Goal: Find contact information: Find contact information

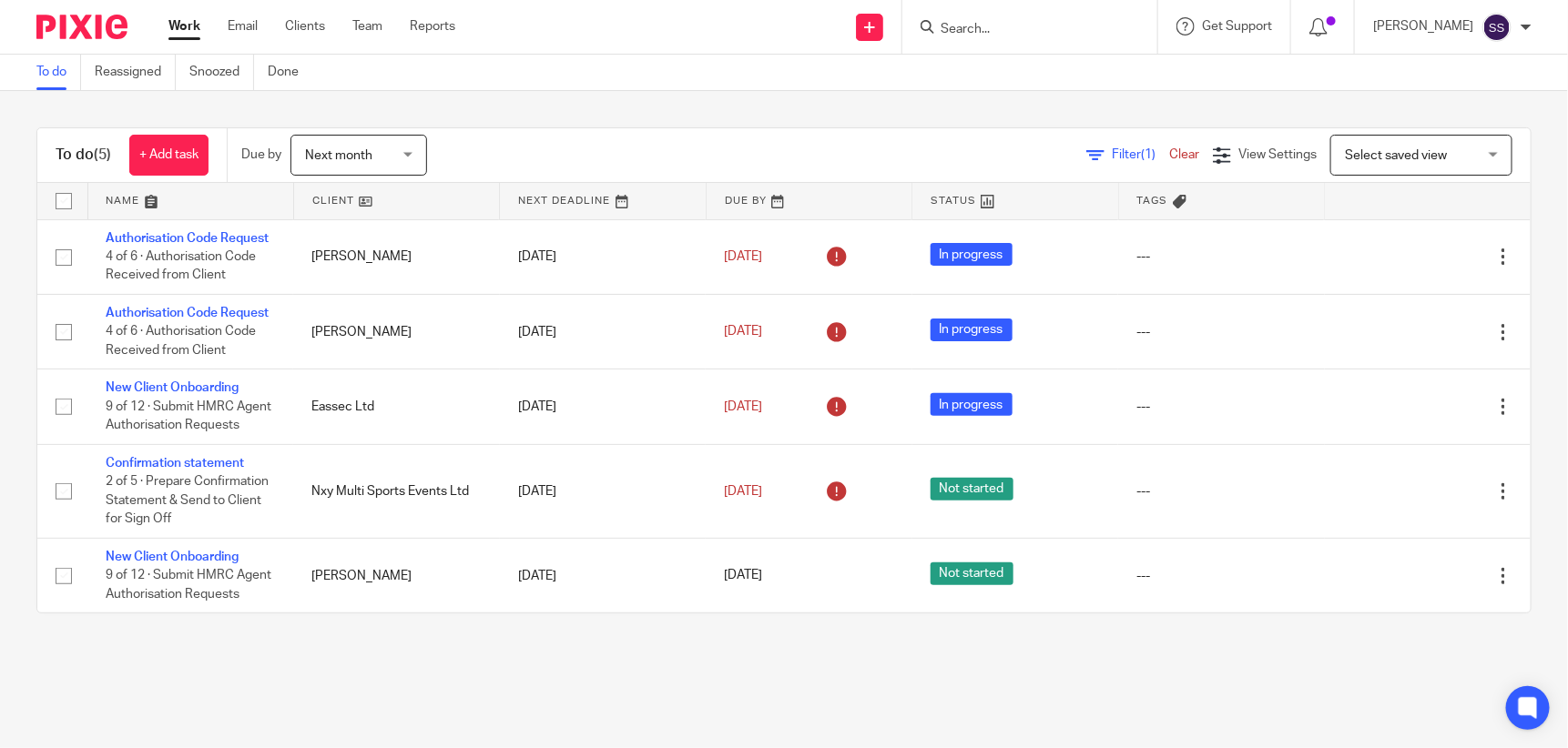
click at [989, 27] on input "Search" at bounding box center [1020, 29] width 163 height 16
click at [989, 27] on input "reel tax" at bounding box center [1020, 29] width 163 height 16
click at [1004, 28] on input "l tax" at bounding box center [1020, 29] width 163 height 16
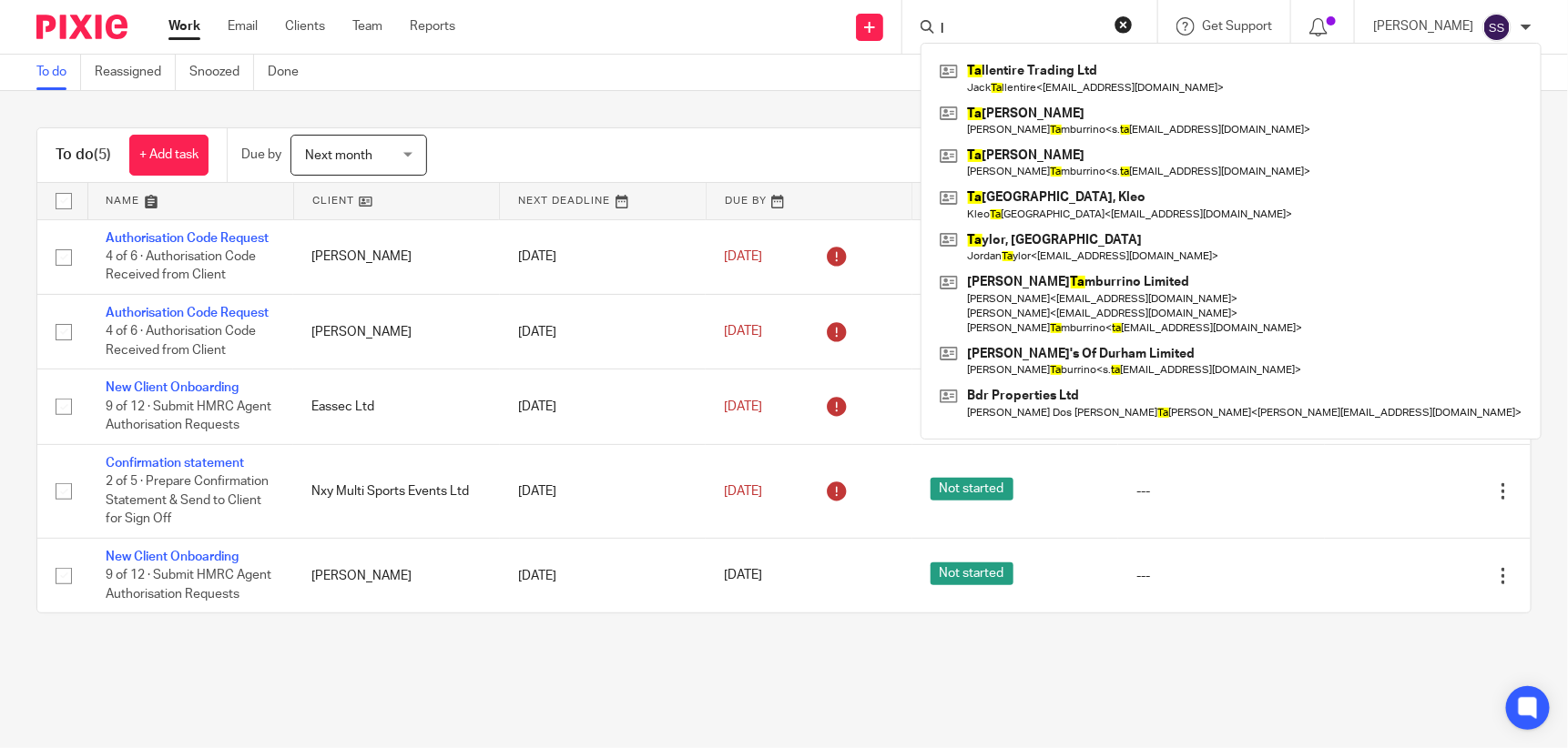
type input "l"
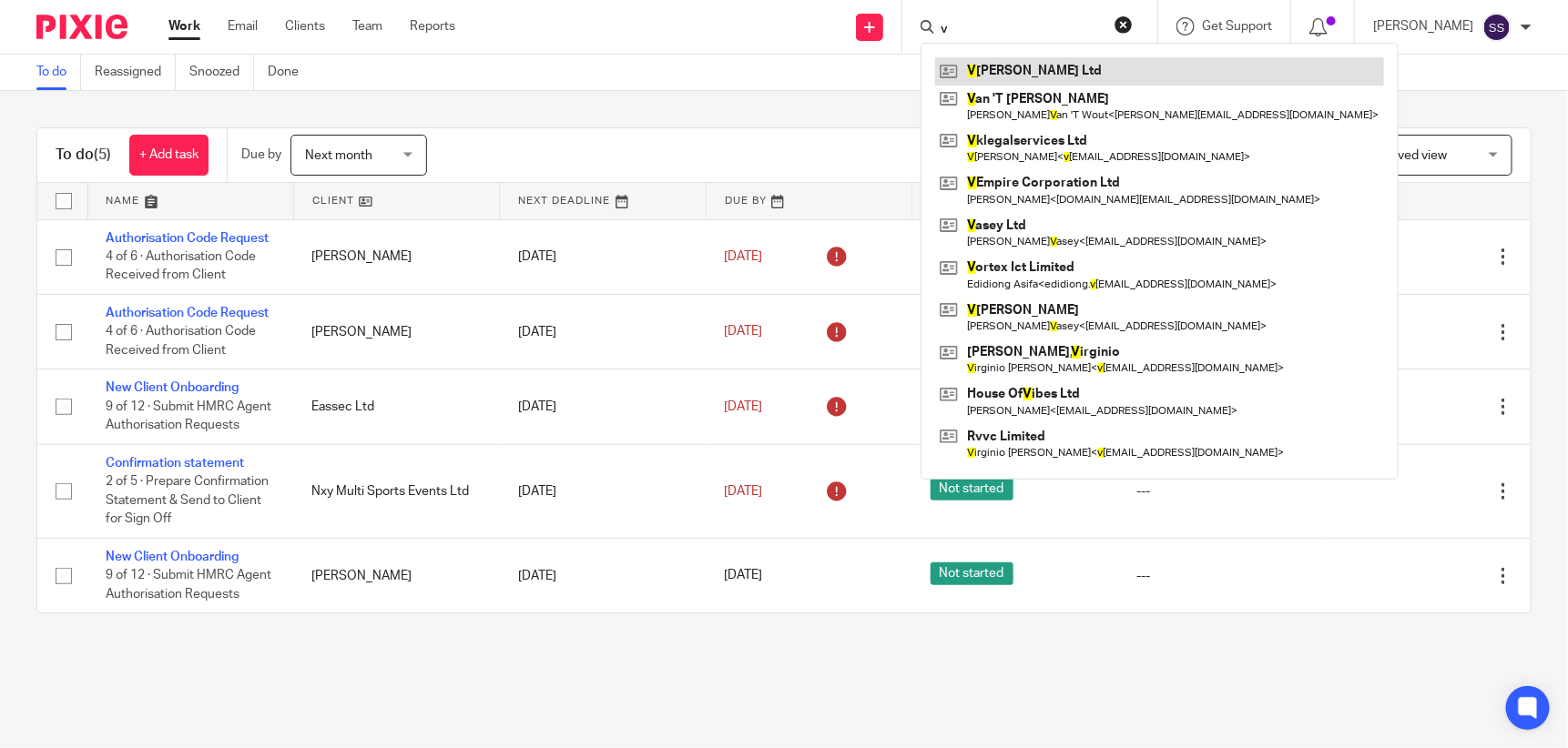
type input "v"
click at [1045, 62] on link at bounding box center [1159, 71] width 449 height 27
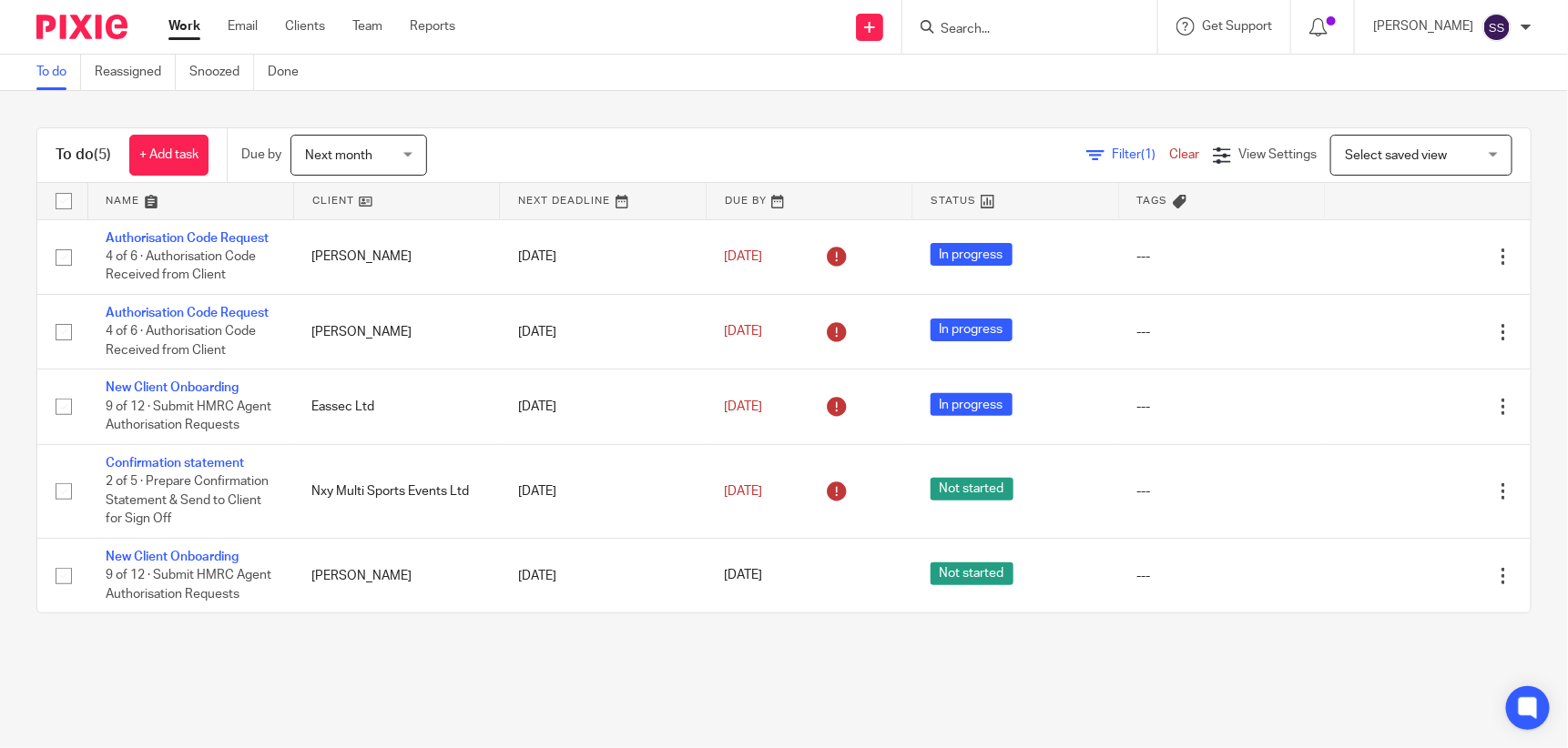
click at [1030, 34] on input "Search" at bounding box center [1020, 29] width 163 height 16
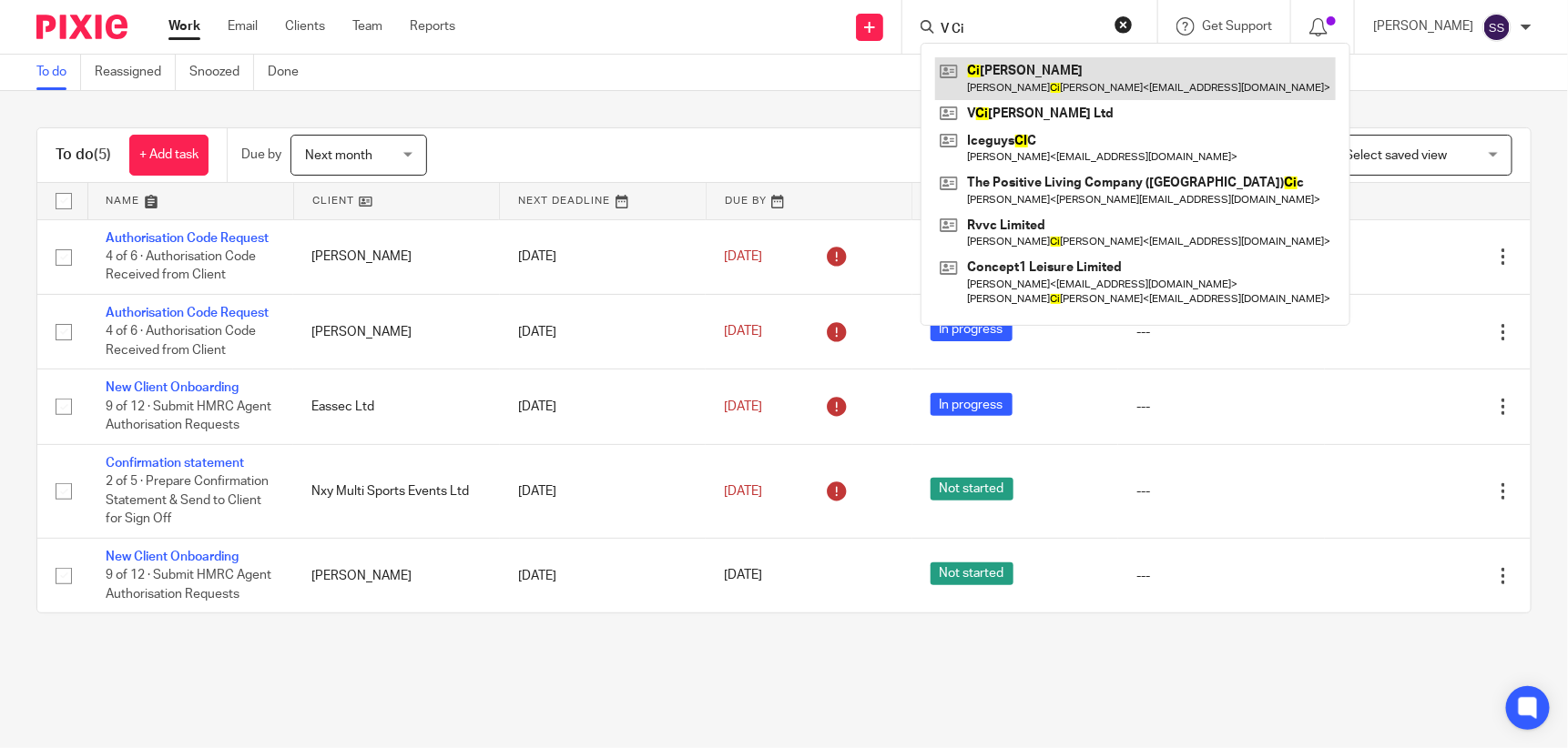
type input "V Ci"
click at [1051, 79] on link at bounding box center [1135, 78] width 401 height 42
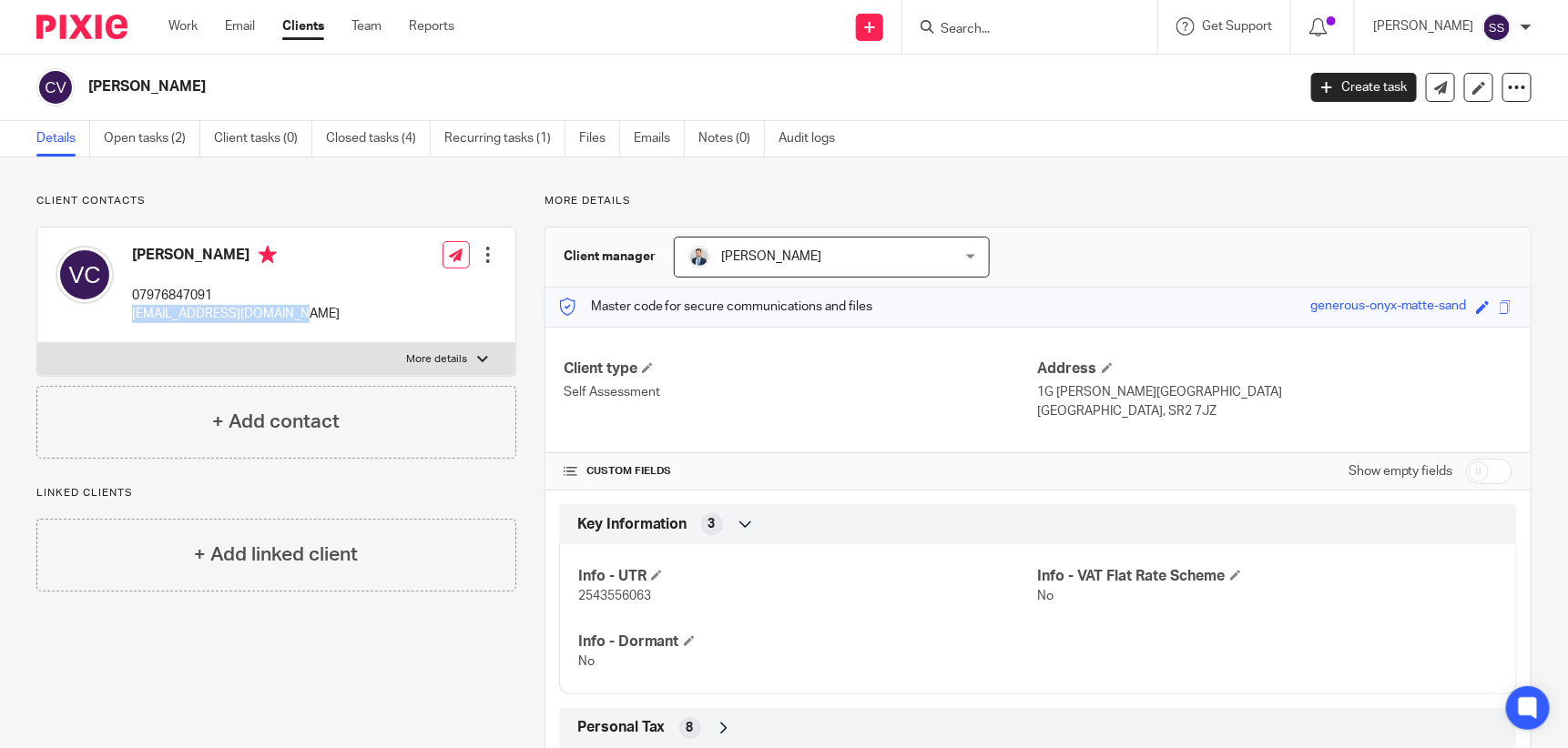
drag, startPoint x: 278, startPoint y: 314, endPoint x: 128, endPoint y: 320, distance: 150.1
click at [128, 320] on div "Virginio Ciliberti 07976847091 virginiociliberti@me.com Edit contact Create cli…" at bounding box center [277, 285] width 478 height 115
drag, startPoint x: 128, startPoint y: 320, endPoint x: 139, endPoint y: 314, distance: 12.5
copy p "virginiociliberti@me.com"
click at [1012, 15] on form at bounding box center [1035, 26] width 194 height 23
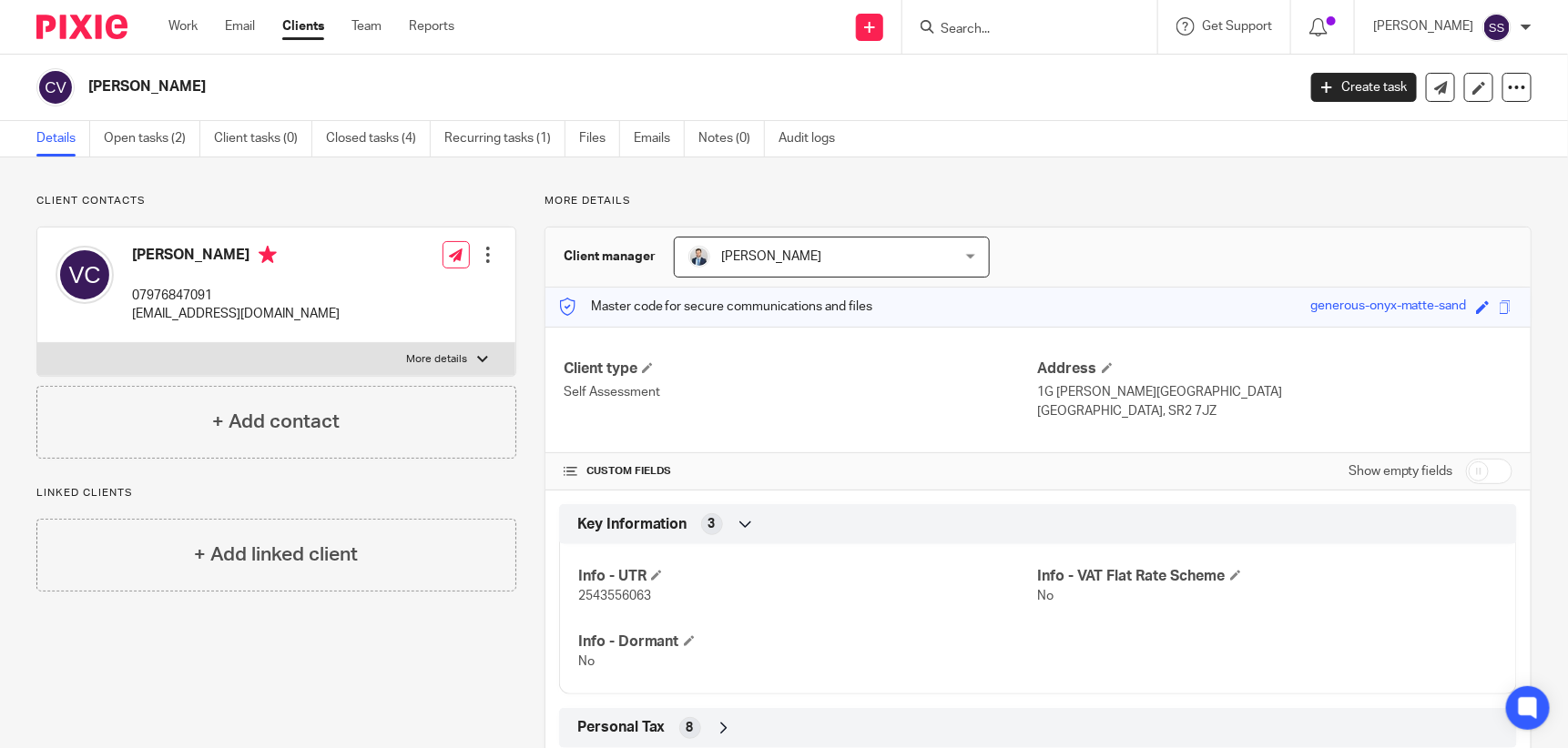
click at [991, 23] on input "Search" at bounding box center [1020, 29] width 163 height 16
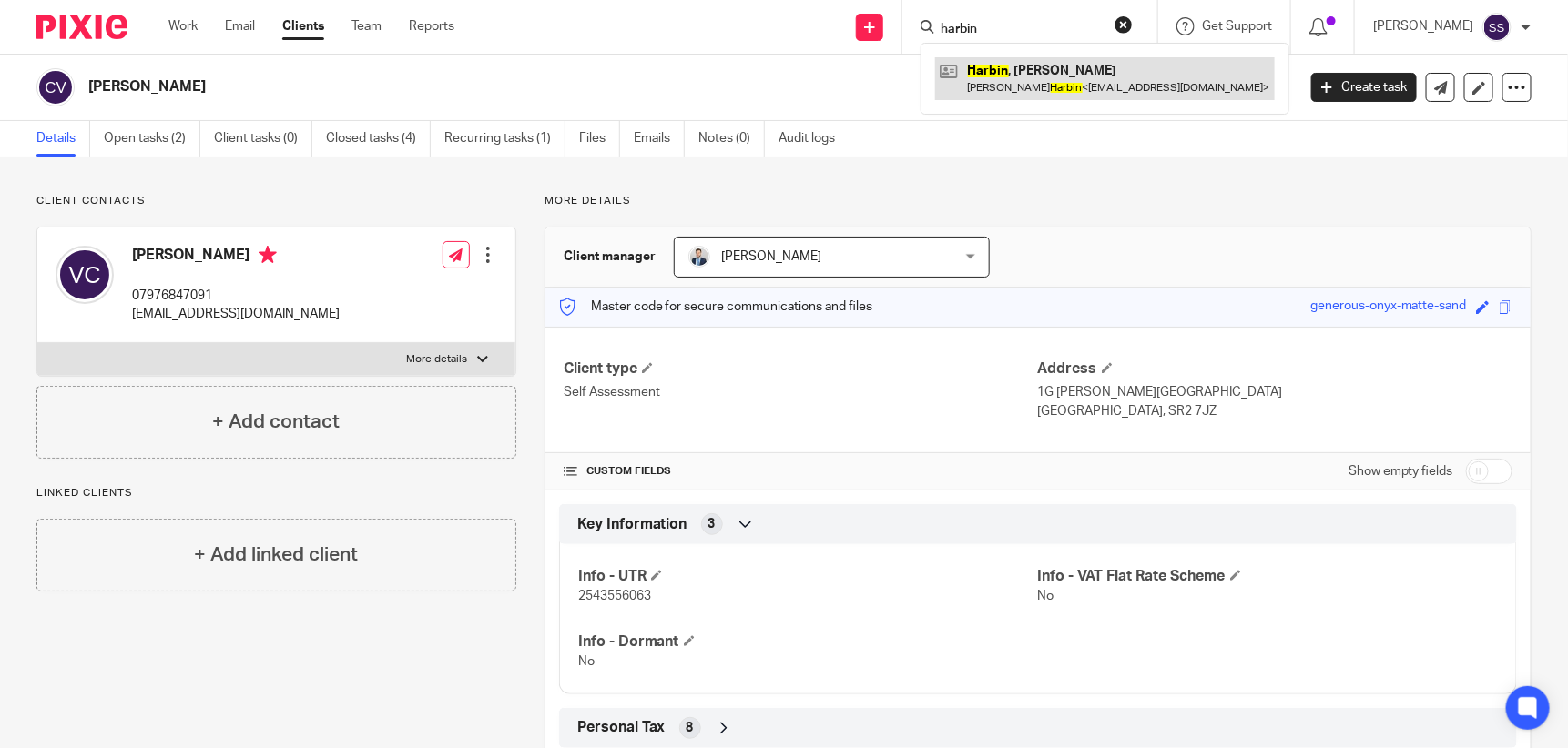
type input "harbin"
click at [1105, 74] on link at bounding box center [1105, 78] width 340 height 42
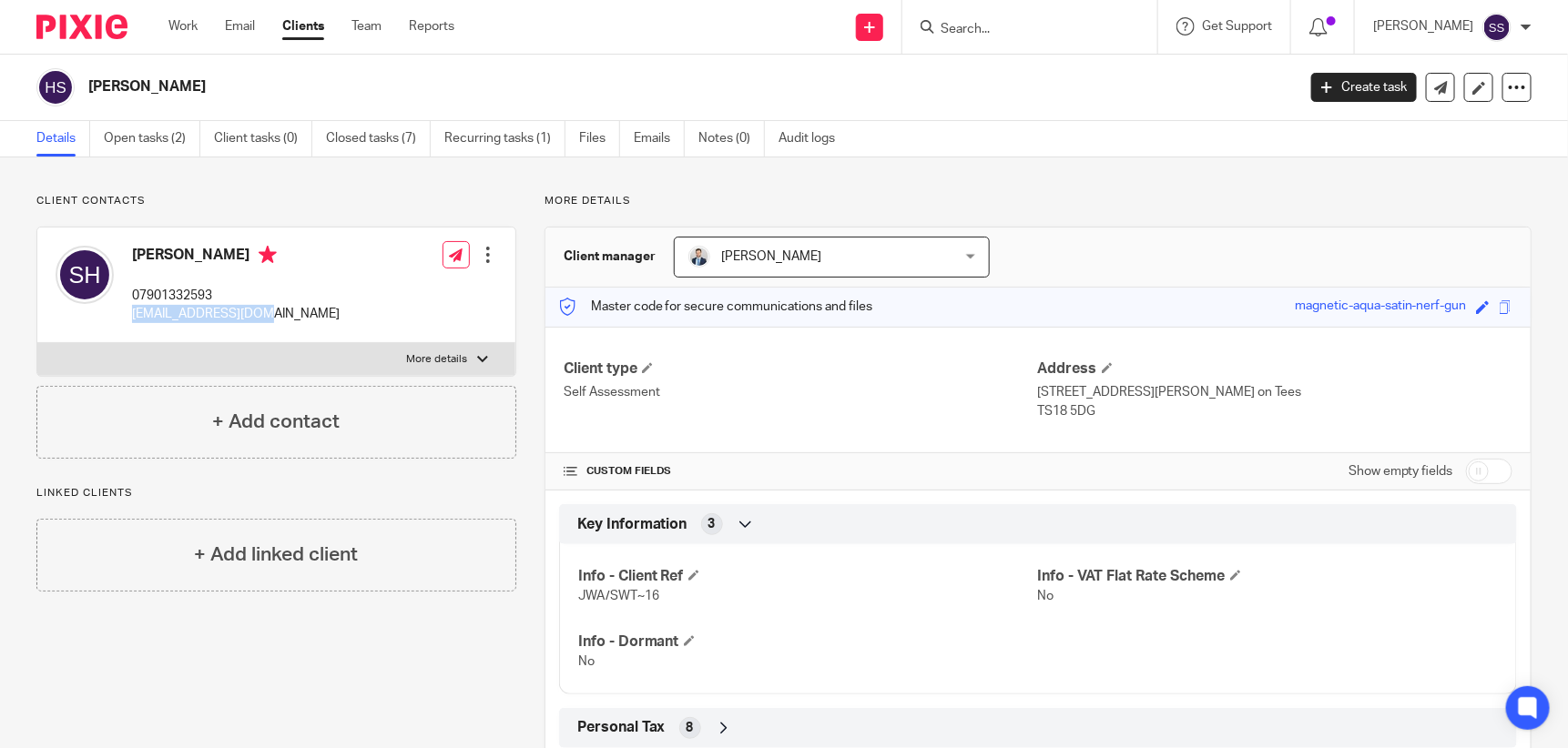
drag, startPoint x: 131, startPoint y: 314, endPoint x: 259, endPoint y: 315, distance: 128.0
click at [259, 315] on div "[PERSON_NAME] 07901332593 [EMAIL_ADDRESS][DOMAIN_NAME] Edit contact Create clie…" at bounding box center [277, 285] width 478 height 115
drag, startPoint x: 259, startPoint y: 315, endPoint x: 247, endPoint y: 311, distance: 12.6
click at [247, 311] on p "[EMAIL_ADDRESS][DOMAIN_NAME]" at bounding box center [236, 314] width 208 height 18
copy p "[EMAIL_ADDRESS][DOMAIN_NAME]"
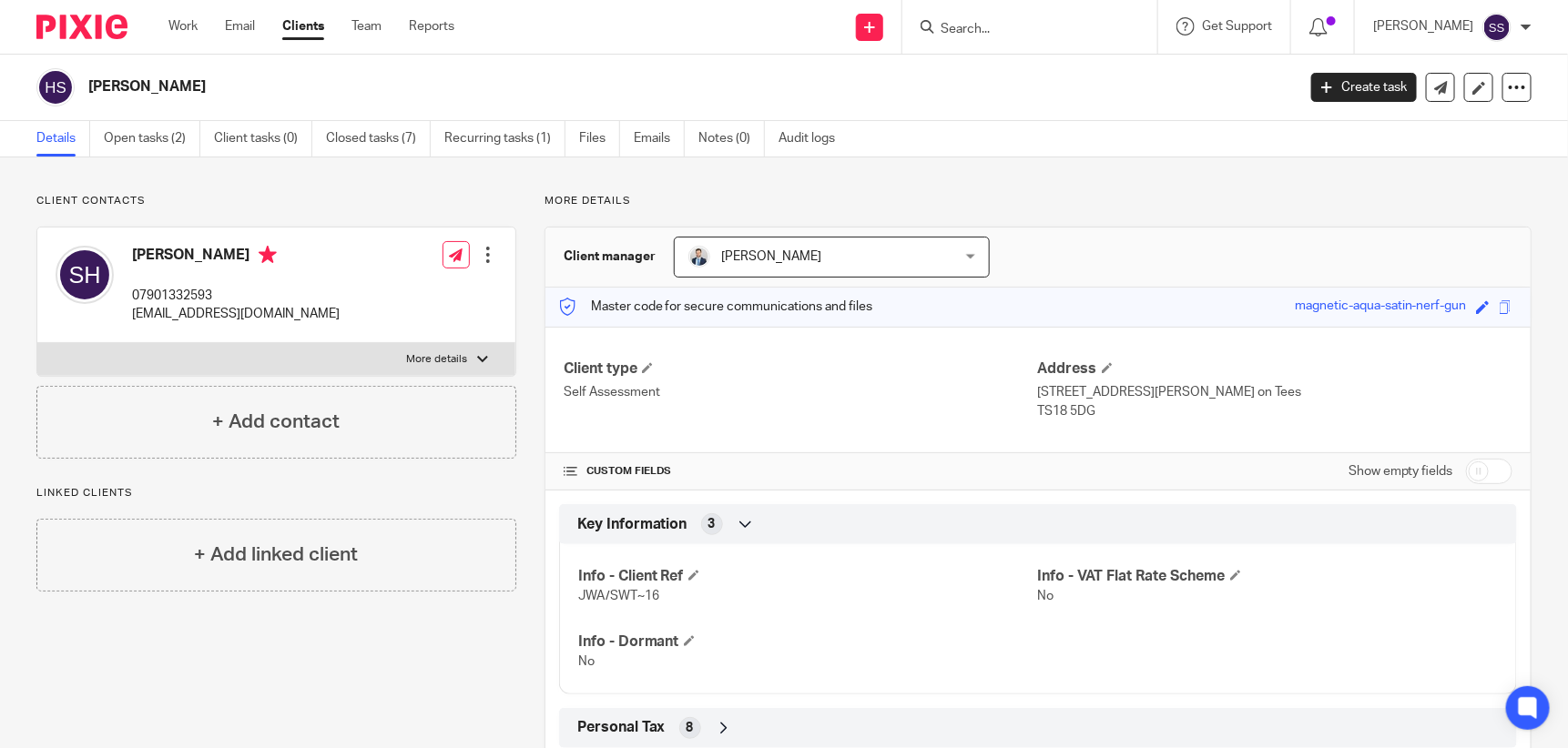
click at [995, 22] on input "Search" at bounding box center [1020, 29] width 163 height 16
type input "TDW"
click at [1062, 63] on link at bounding box center [1048, 71] width 226 height 27
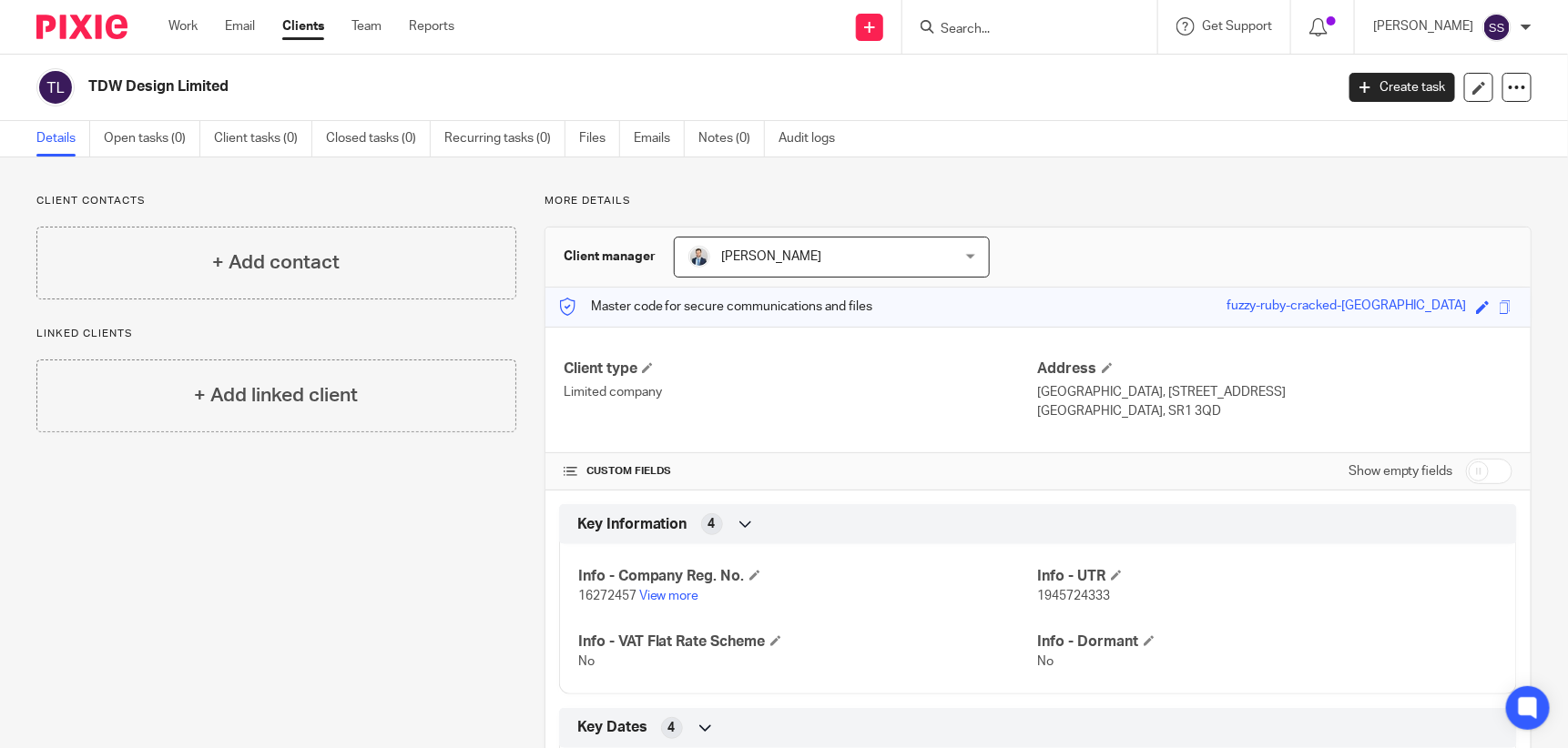
click at [1002, 37] on input "Search" at bounding box center [1020, 29] width 163 height 16
click at [980, 29] on input "Search" at bounding box center [1020, 29] width 163 height 16
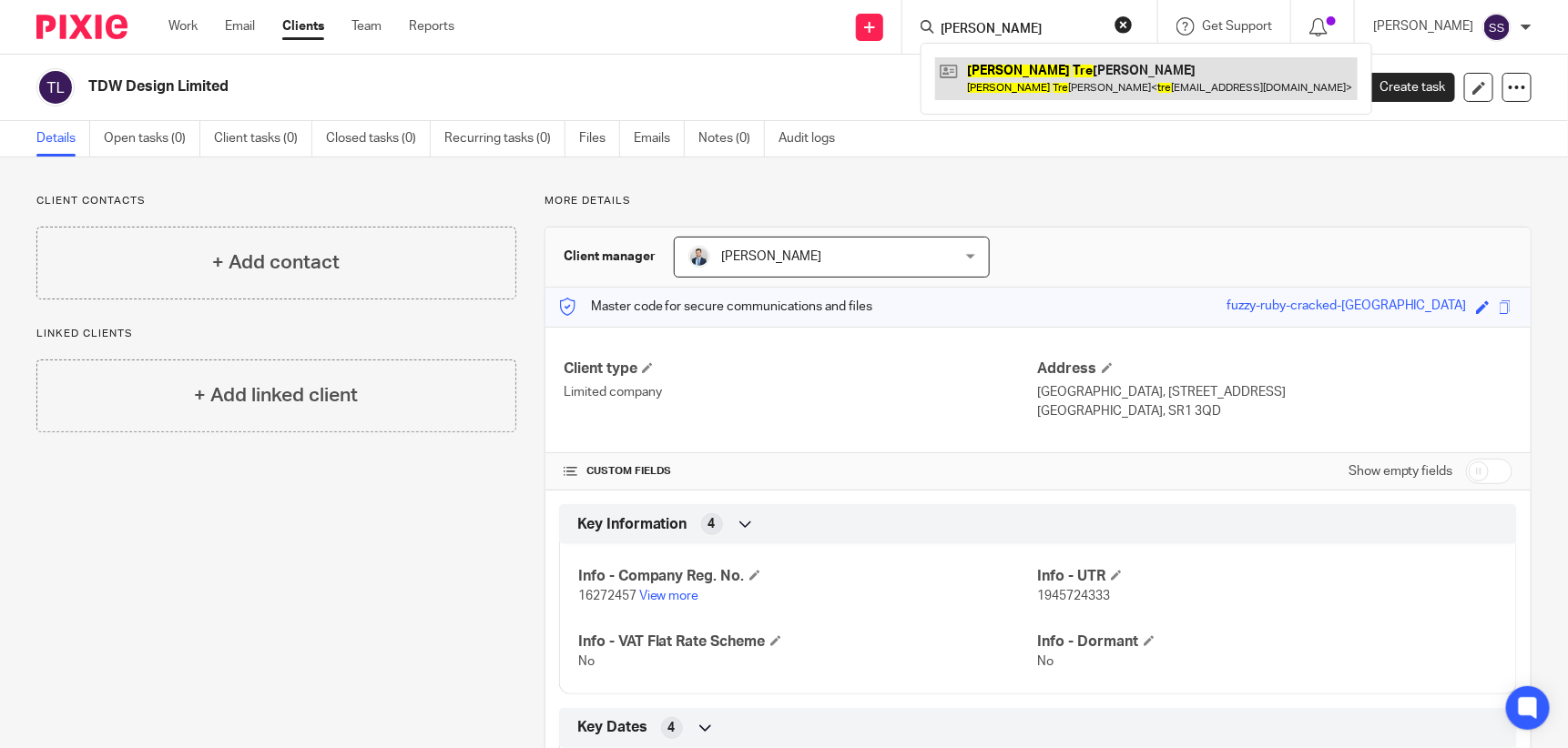
type input "[PERSON_NAME]"
click at [1062, 66] on link at bounding box center [1146, 78] width 422 height 42
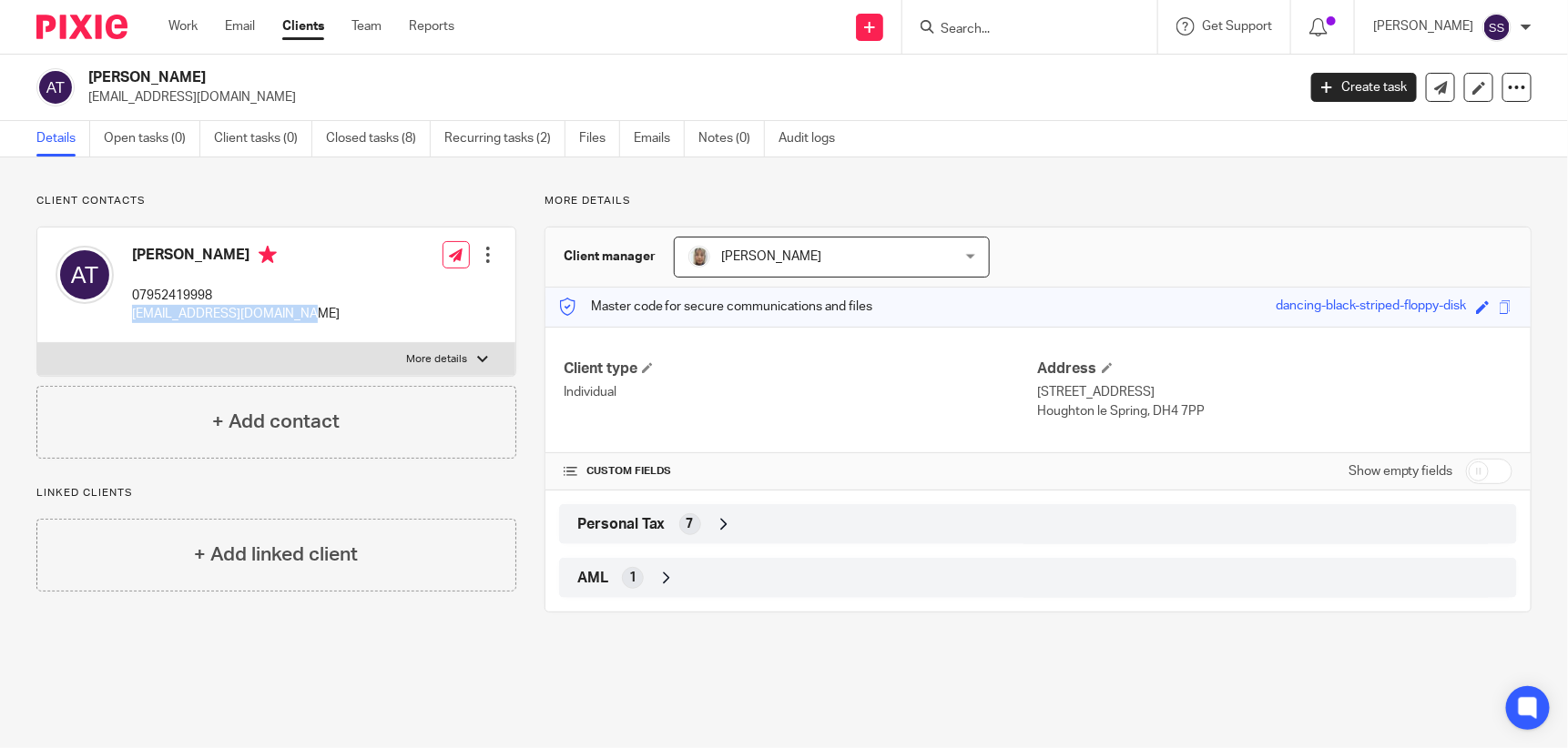
drag, startPoint x: 131, startPoint y: 311, endPoint x: 293, endPoint y: 313, distance: 162.0
click at [293, 313] on p "treaders_tony@hotmail.com" at bounding box center [236, 314] width 208 height 18
drag, startPoint x: 293, startPoint y: 313, endPoint x: 282, endPoint y: 312, distance: 11.0
copy p "treaders_tony@hotmail.com"
click at [966, 24] on div at bounding box center [1026, 26] width 213 height 23
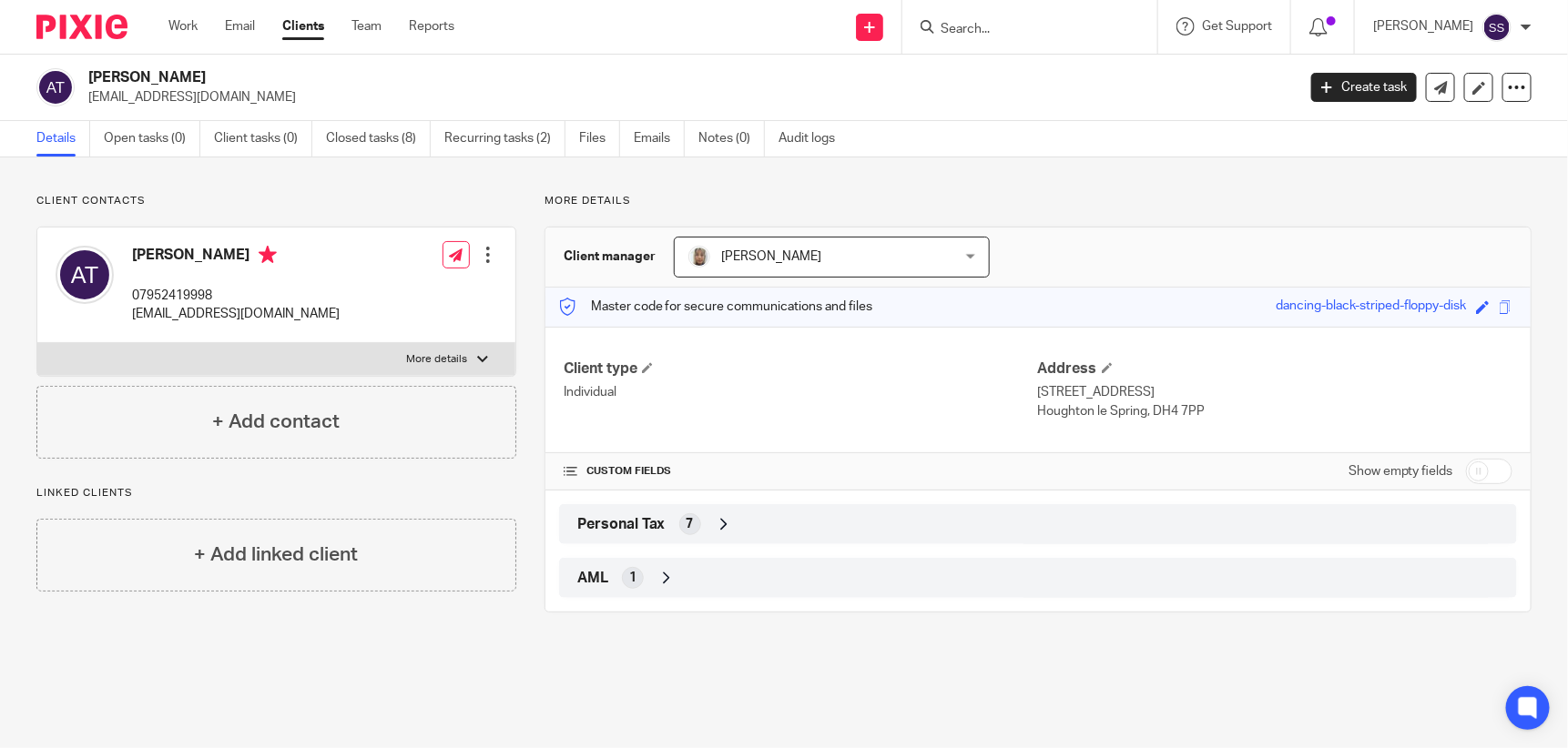
click at [989, 26] on input "Search" at bounding box center [1020, 29] width 163 height 16
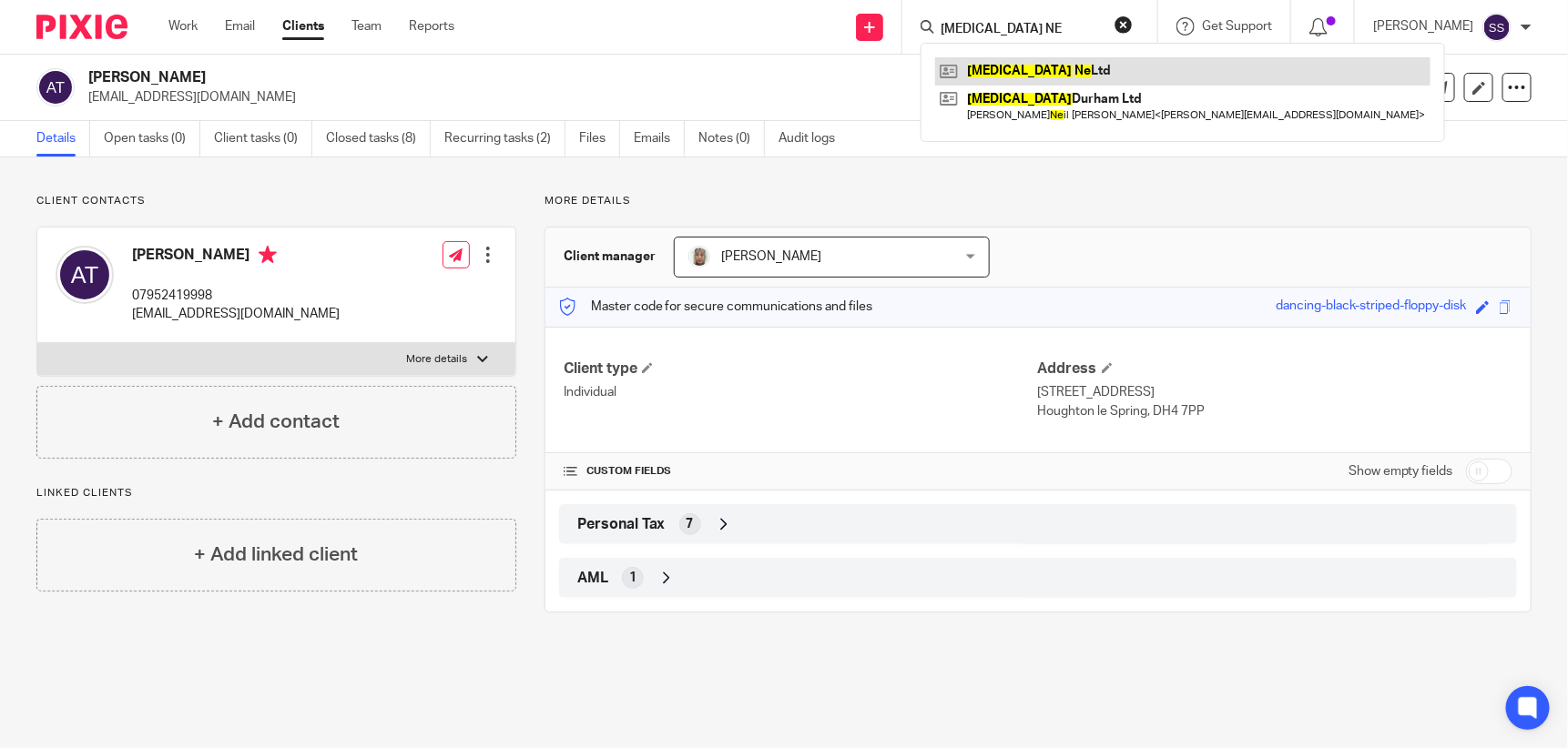
type input "Gastro NE"
click at [1047, 64] on link at bounding box center [1183, 71] width 495 height 27
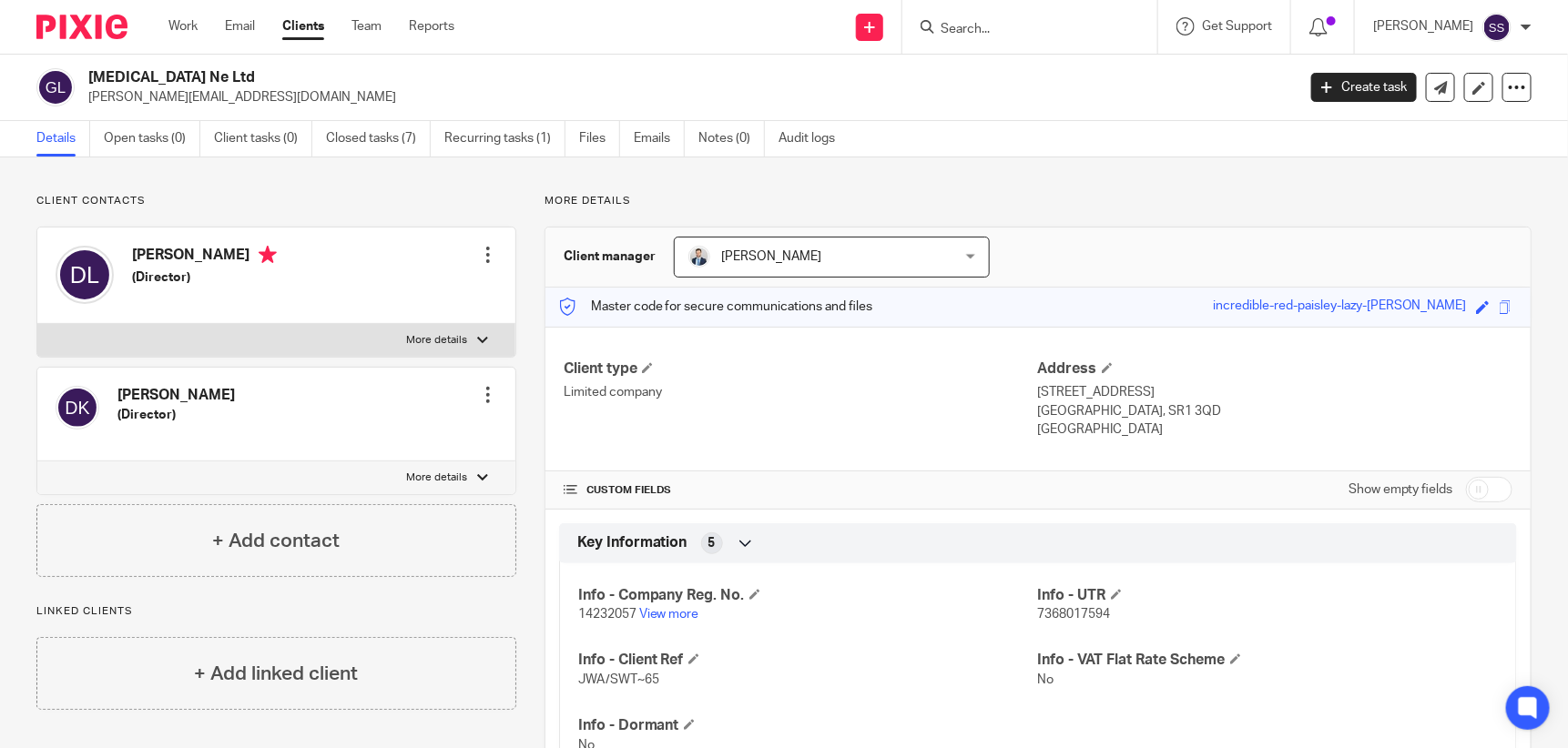
click at [358, 244] on div "[PERSON_NAME] (Director) Edit contact Create client from contact Export data De…" at bounding box center [277, 276] width 478 height 96
drag, startPoint x: 89, startPoint y: 95, endPoint x: 224, endPoint y: 88, distance: 135.2
click at [224, 88] on p "[PERSON_NAME][EMAIL_ADDRESS][DOMAIN_NAME]" at bounding box center [686, 96] width 1196 height 18
copy div
click at [262, 92] on p "[PERSON_NAME][EMAIL_ADDRESS][DOMAIN_NAME]" at bounding box center [686, 96] width 1196 height 18
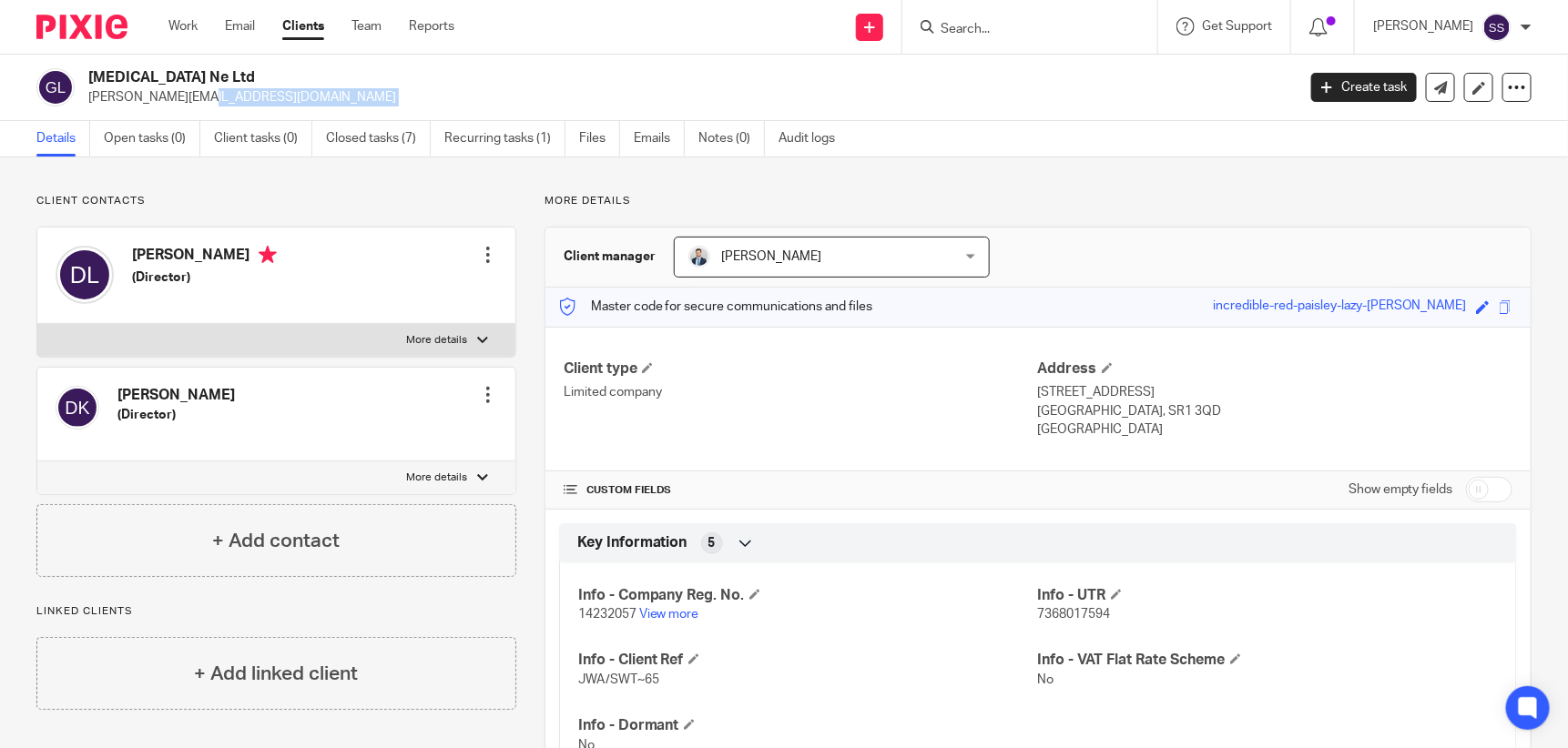
drag, startPoint x: 262, startPoint y: 92, endPoint x: 87, endPoint y: 95, distance: 175.0
click at [87, 95] on div "[MEDICAL_DATA] Ne Ltd [PERSON_NAME][EMAIL_ADDRESS][DOMAIN_NAME]" at bounding box center [660, 87] width 1247 height 38
drag, startPoint x: 87, startPoint y: 95, endPoint x: 236, endPoint y: 95, distance: 149.0
copy main "[PERSON_NAME][EMAIL_ADDRESS][DOMAIN_NAME] Create task Update from Companies Hou…"
click at [1014, 33] on input "Search" at bounding box center [1020, 29] width 163 height 16
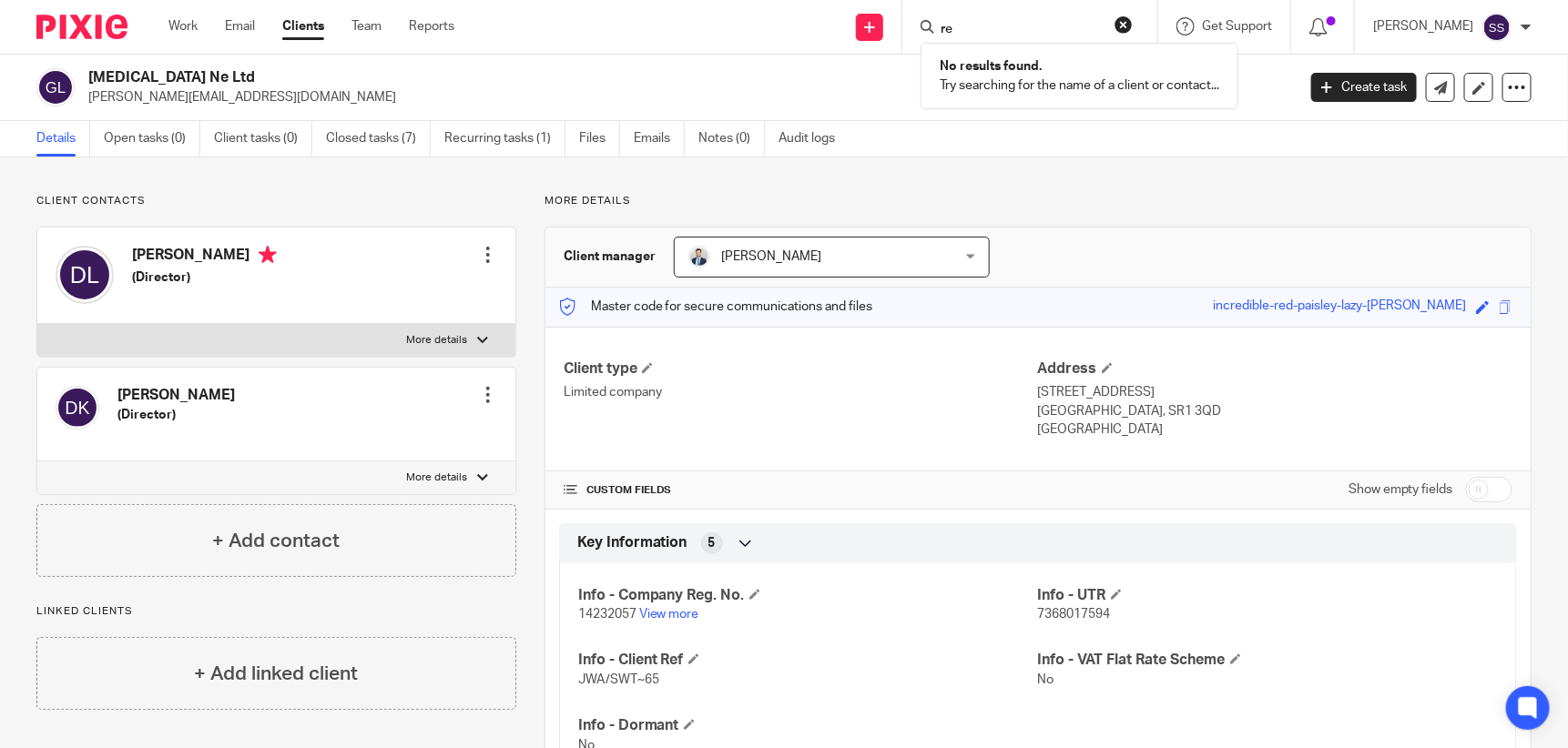
type input "r"
